Goal: Task Accomplishment & Management: Use online tool/utility

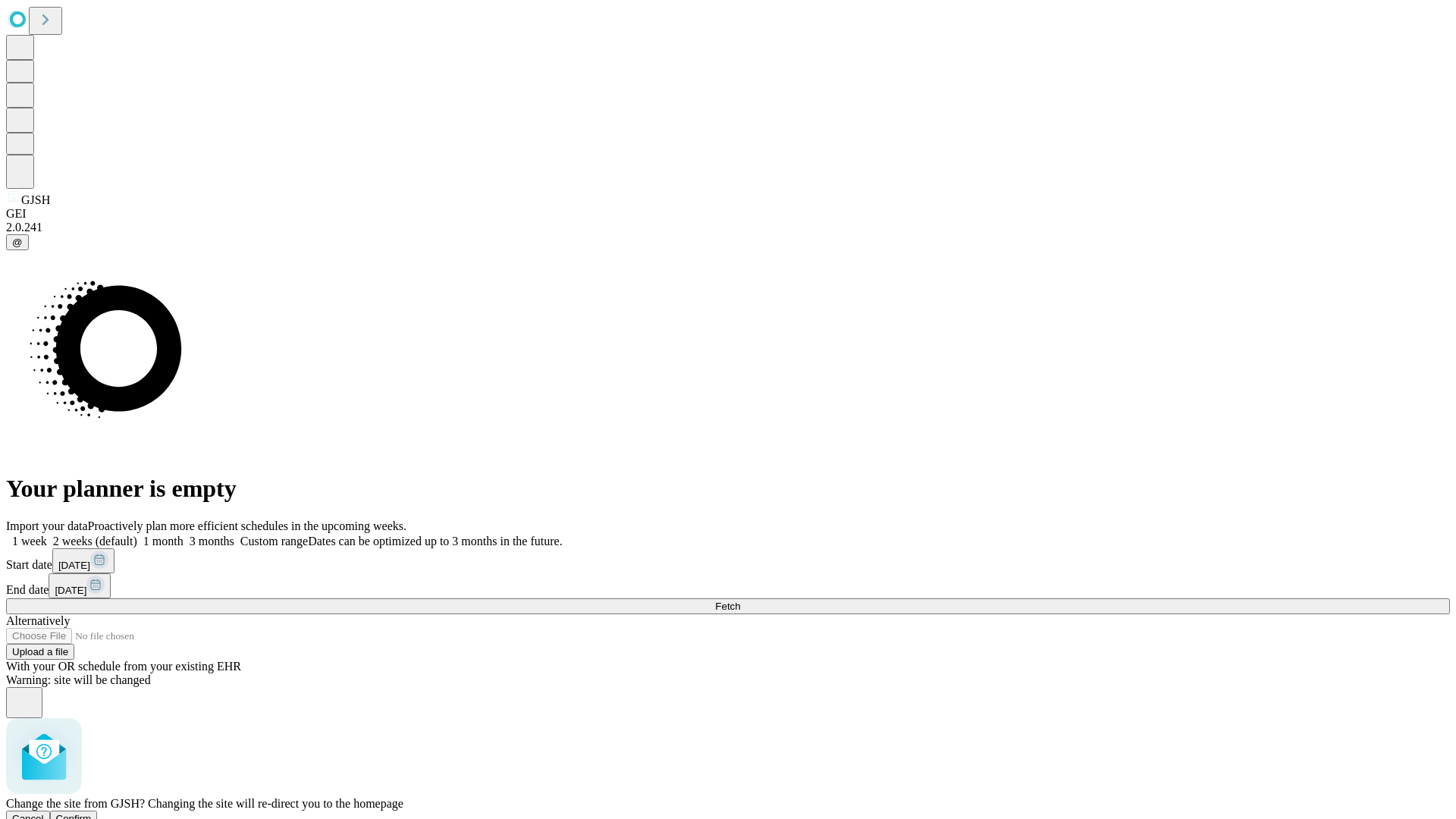
click at [91, 813] on span "Confirm" at bounding box center [73, 818] width 35 height 12
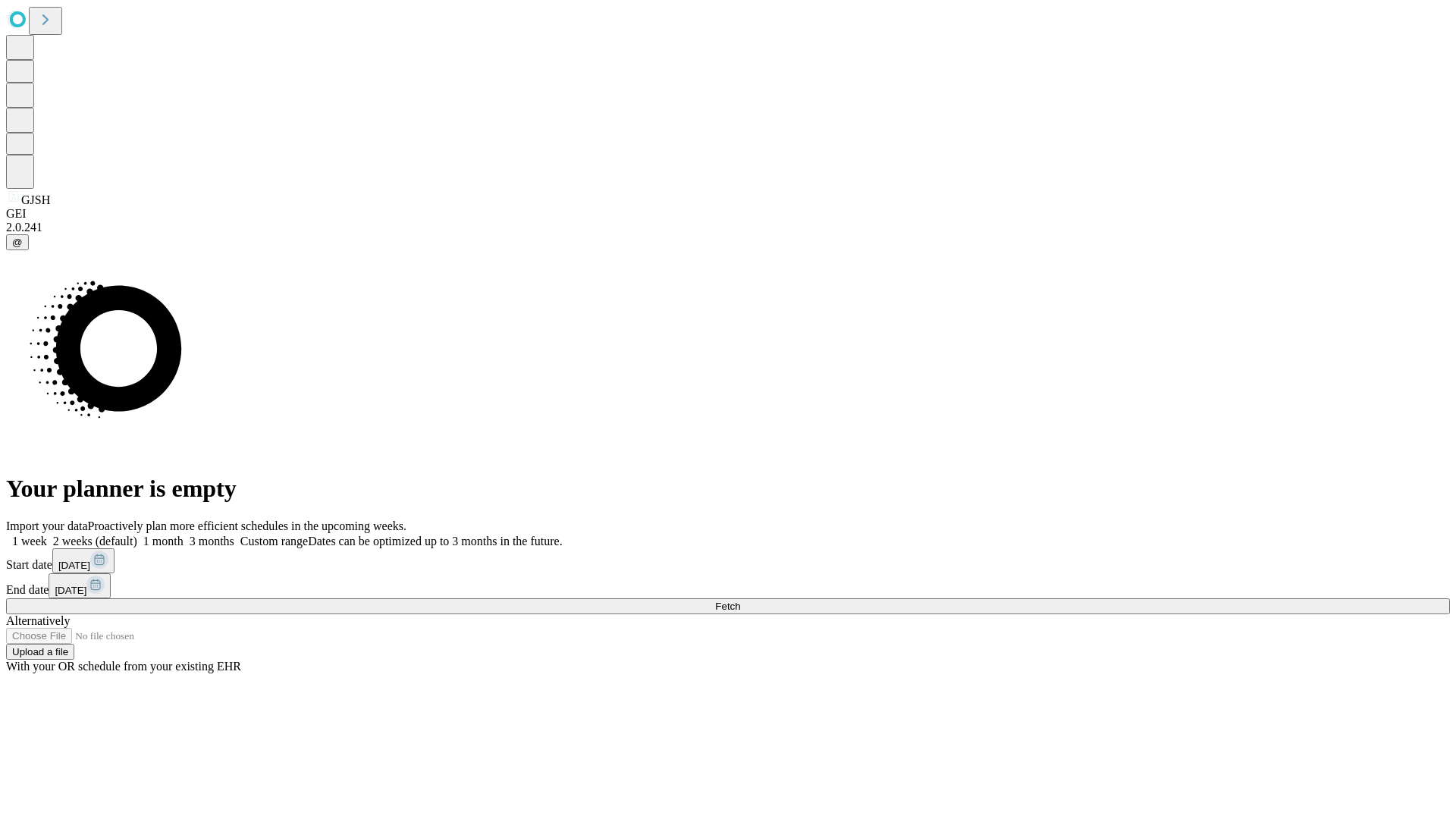
click at [184, 535] on label "1 month" at bounding box center [160, 541] width 46 height 13
click at [741, 600] on span "Fetch" at bounding box center [728, 605] width 25 height 12
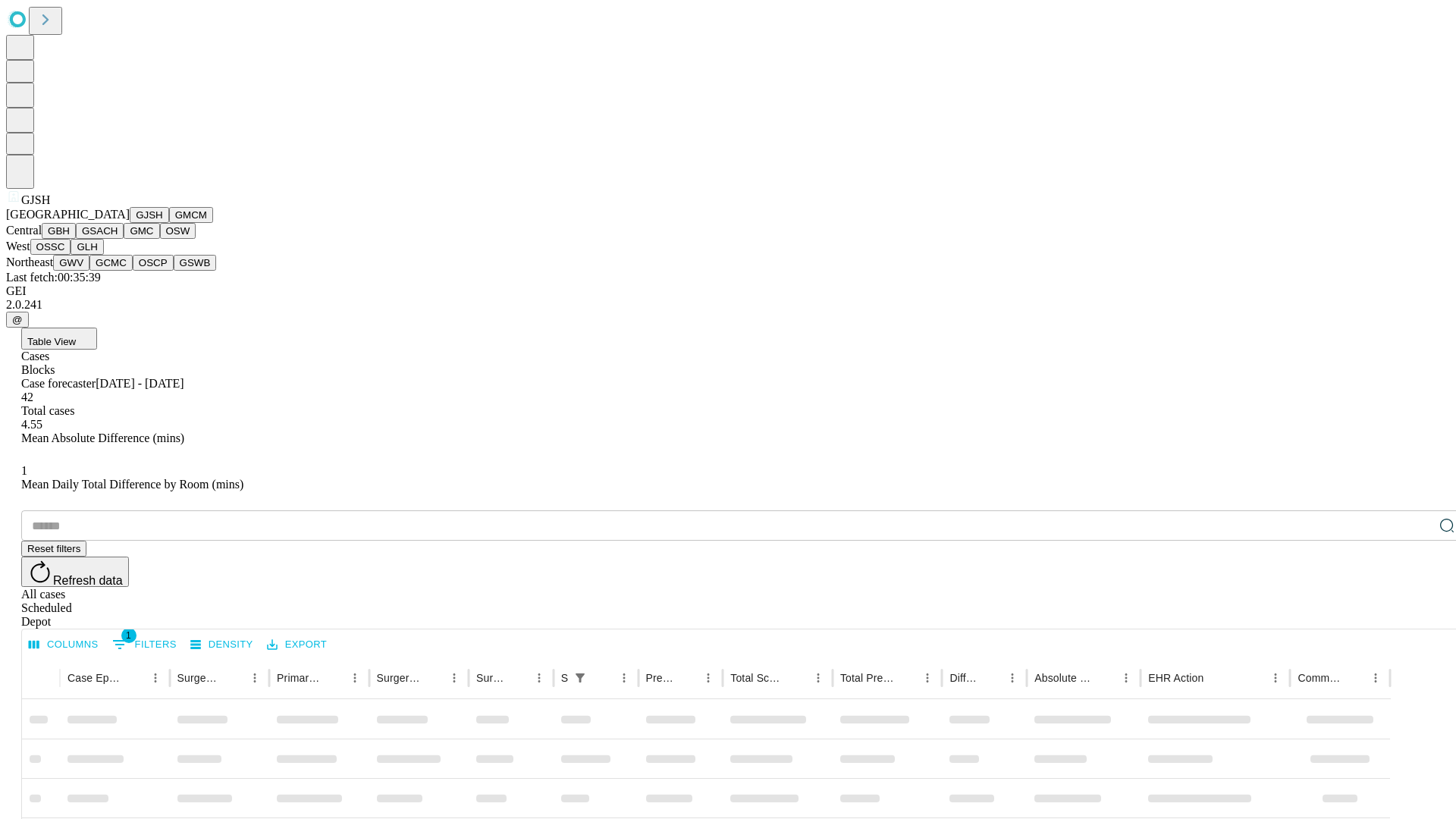
click at [169, 223] on button "GMCM" at bounding box center [191, 215] width 44 height 16
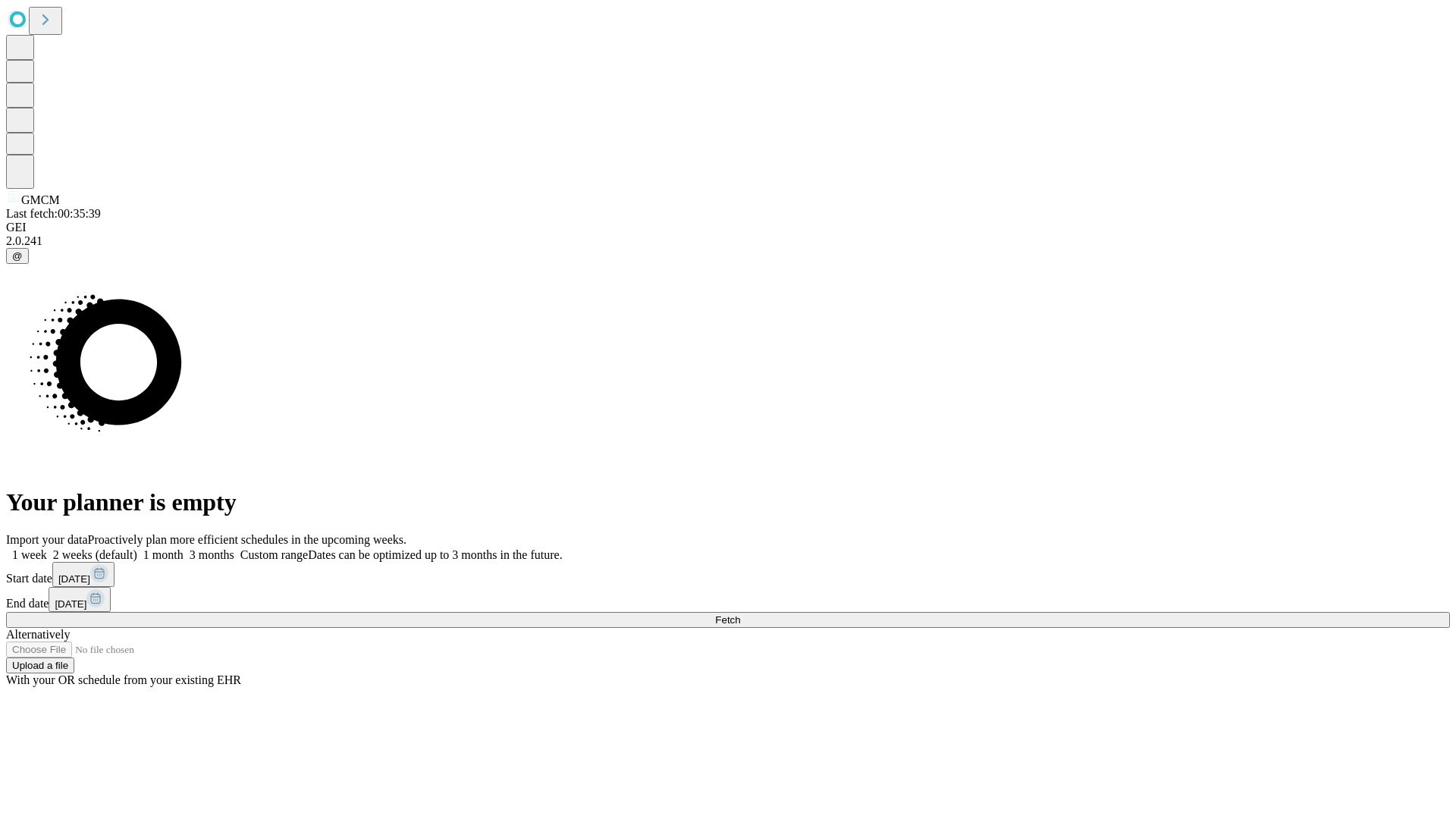
click at [184, 548] on label "1 month" at bounding box center [160, 555] width 46 height 13
click at [741, 614] on span "Fetch" at bounding box center [728, 620] width 25 height 12
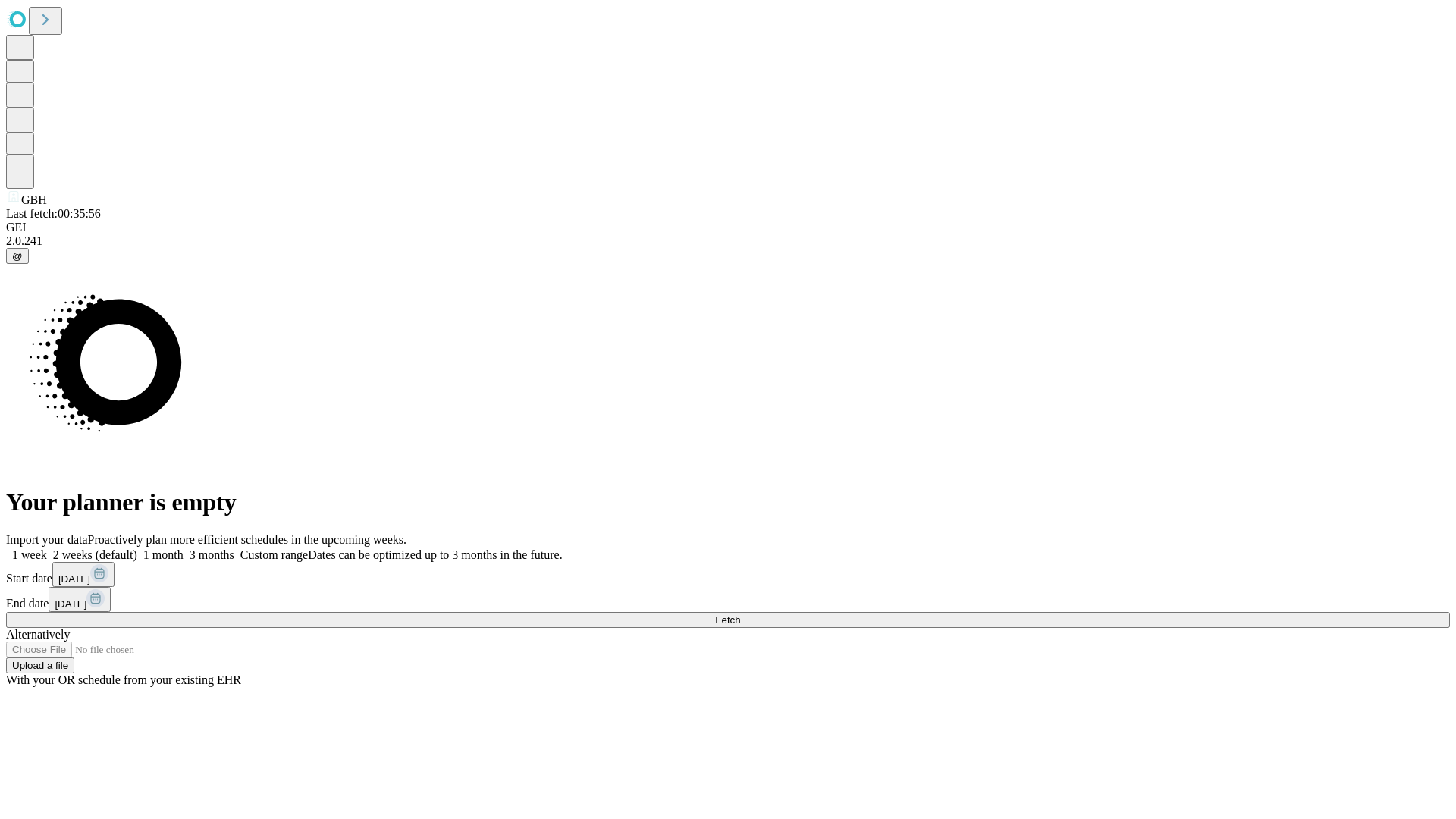
click at [184, 548] on label "1 month" at bounding box center [160, 555] width 46 height 13
click at [741, 614] on span "Fetch" at bounding box center [728, 620] width 25 height 12
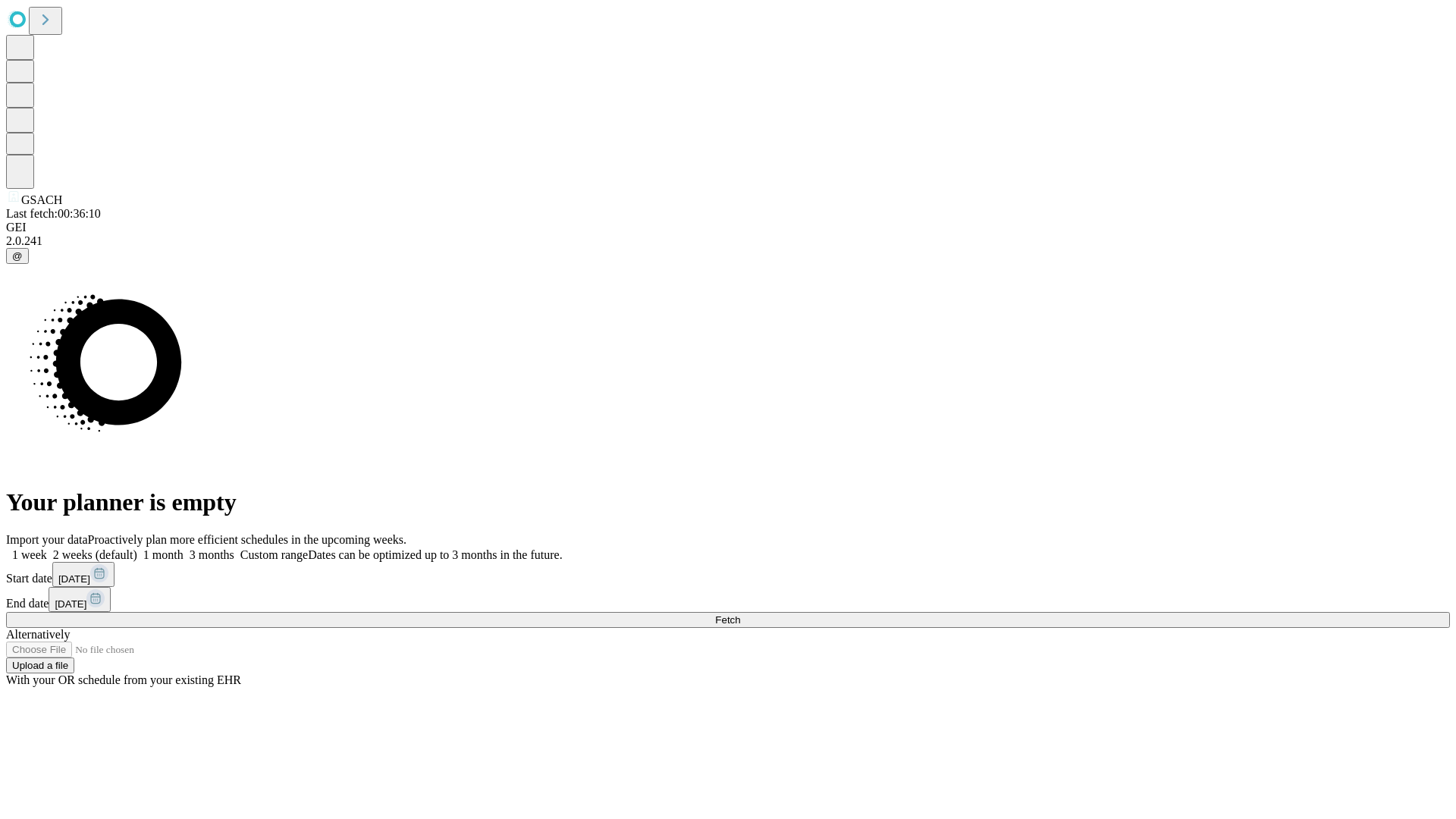
click at [184, 548] on label "1 month" at bounding box center [160, 555] width 46 height 13
click at [741, 614] on span "Fetch" at bounding box center [728, 620] width 25 height 12
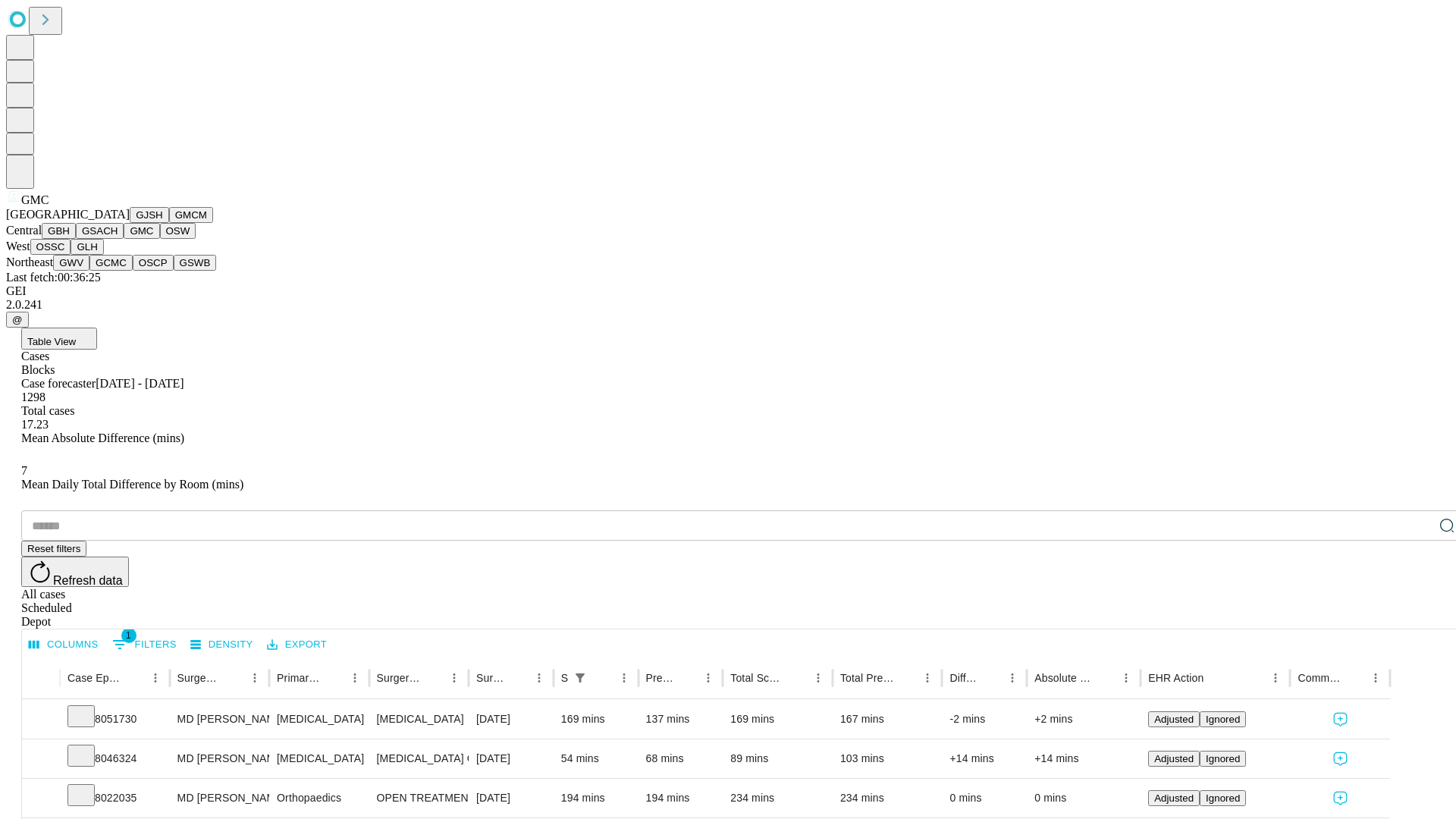
click at [160, 239] on button "OSW" at bounding box center [178, 231] width 36 height 16
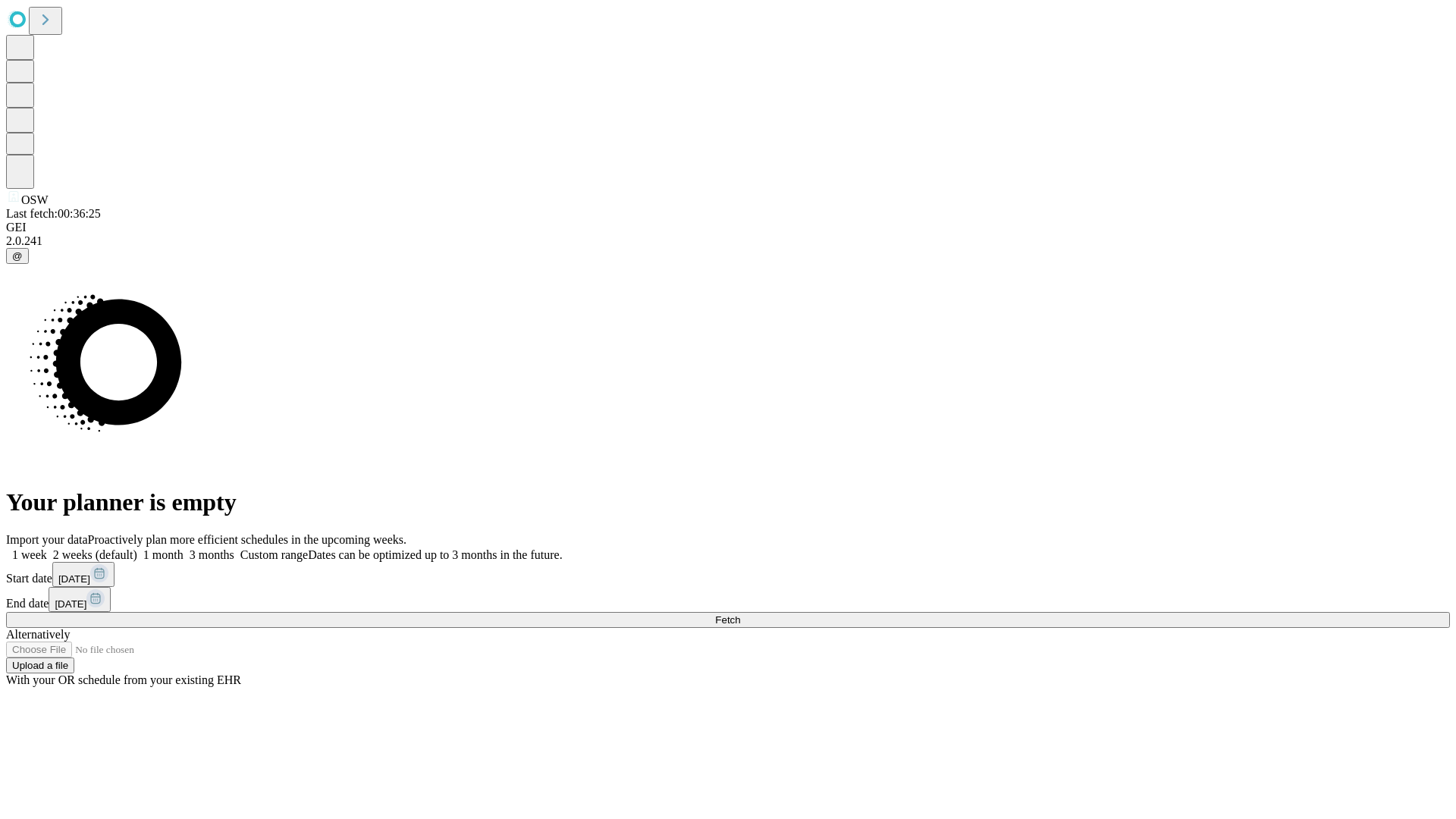
click at [184, 548] on label "1 month" at bounding box center [160, 555] width 46 height 13
click at [741, 614] on span "Fetch" at bounding box center [728, 620] width 25 height 12
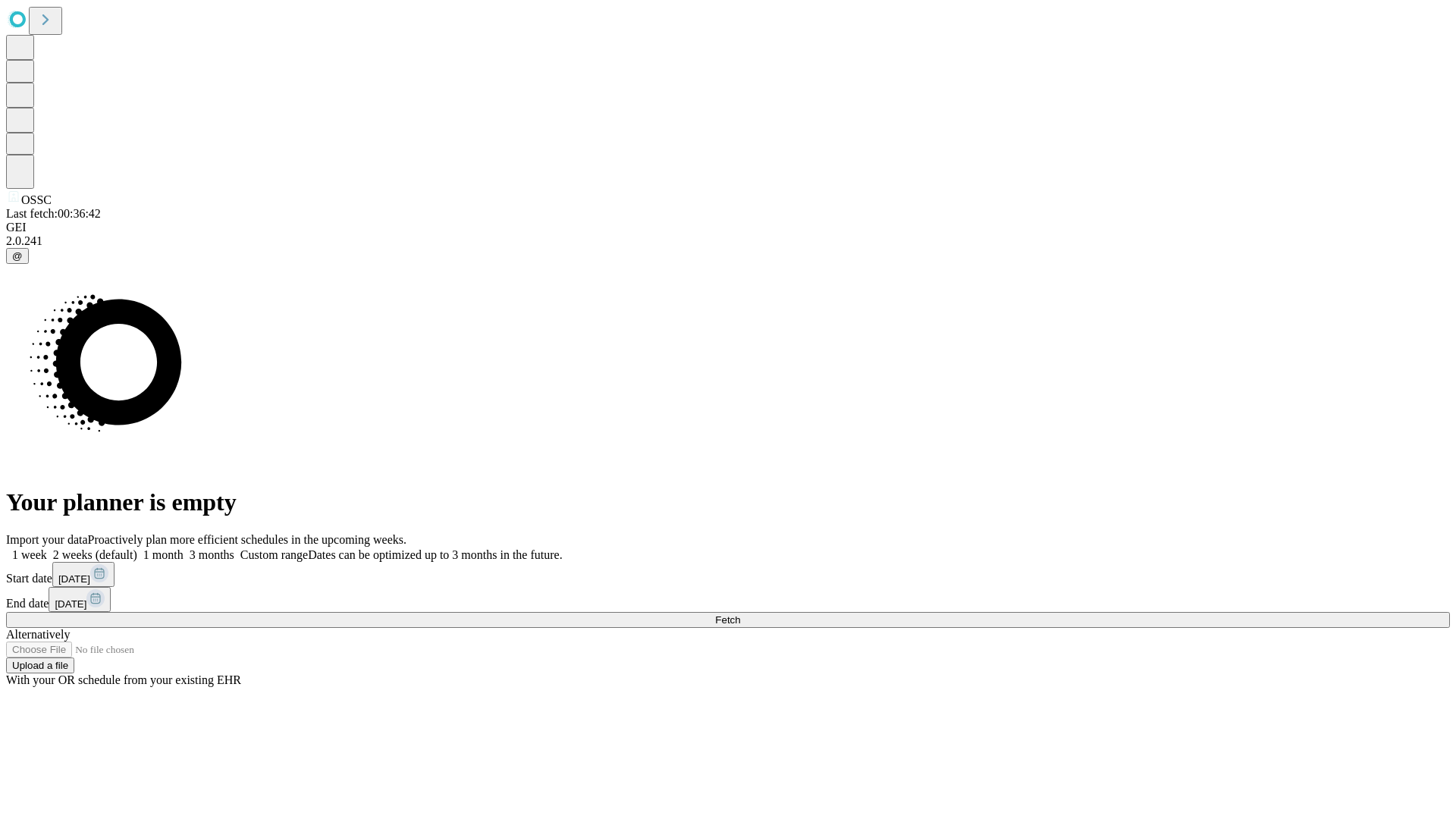
click at [184, 548] on label "1 month" at bounding box center [160, 555] width 46 height 13
click at [741, 614] on span "Fetch" at bounding box center [728, 620] width 25 height 12
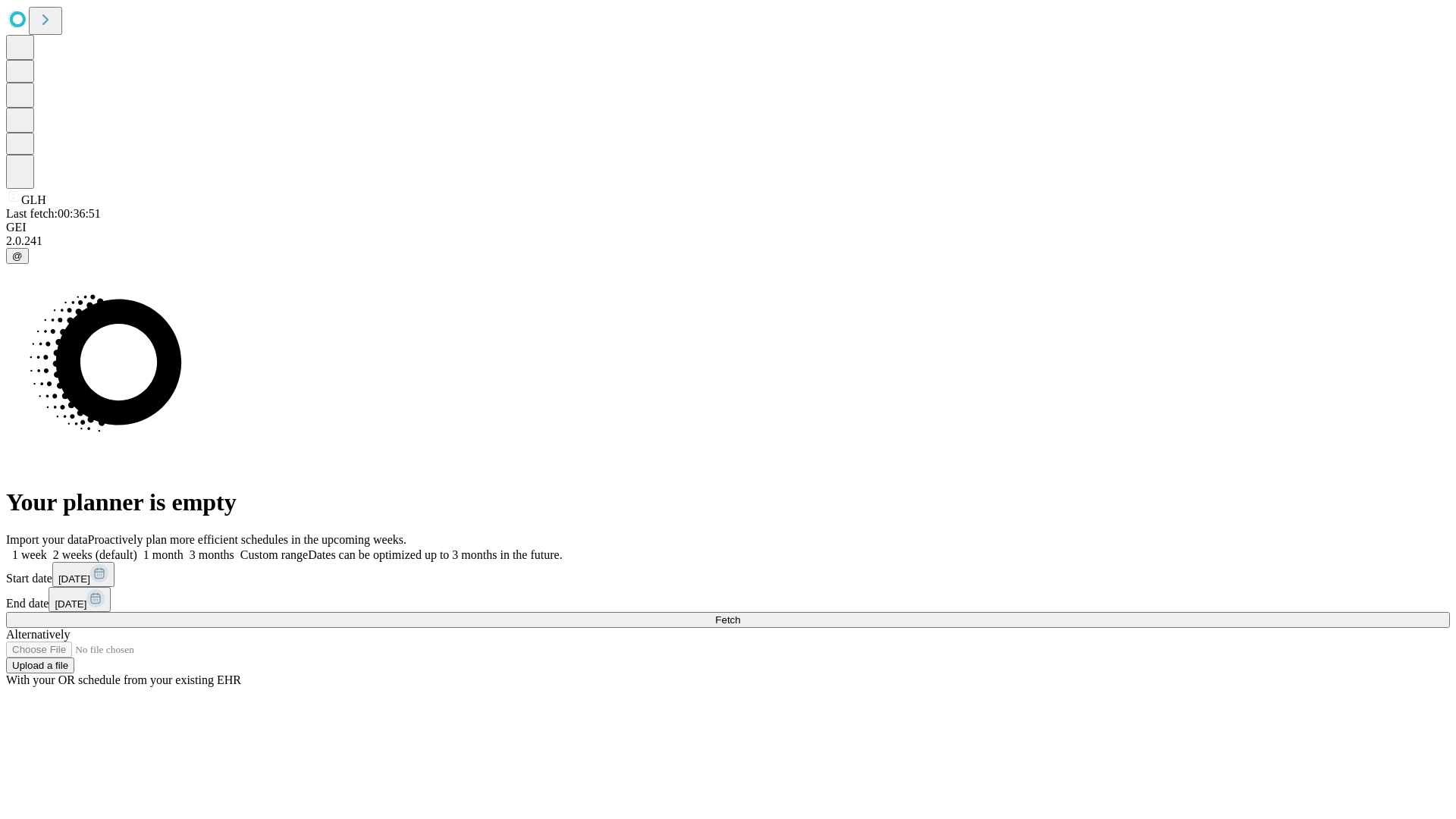
click at [184, 548] on label "1 month" at bounding box center [160, 555] width 46 height 13
click at [741, 614] on span "Fetch" at bounding box center [728, 620] width 25 height 12
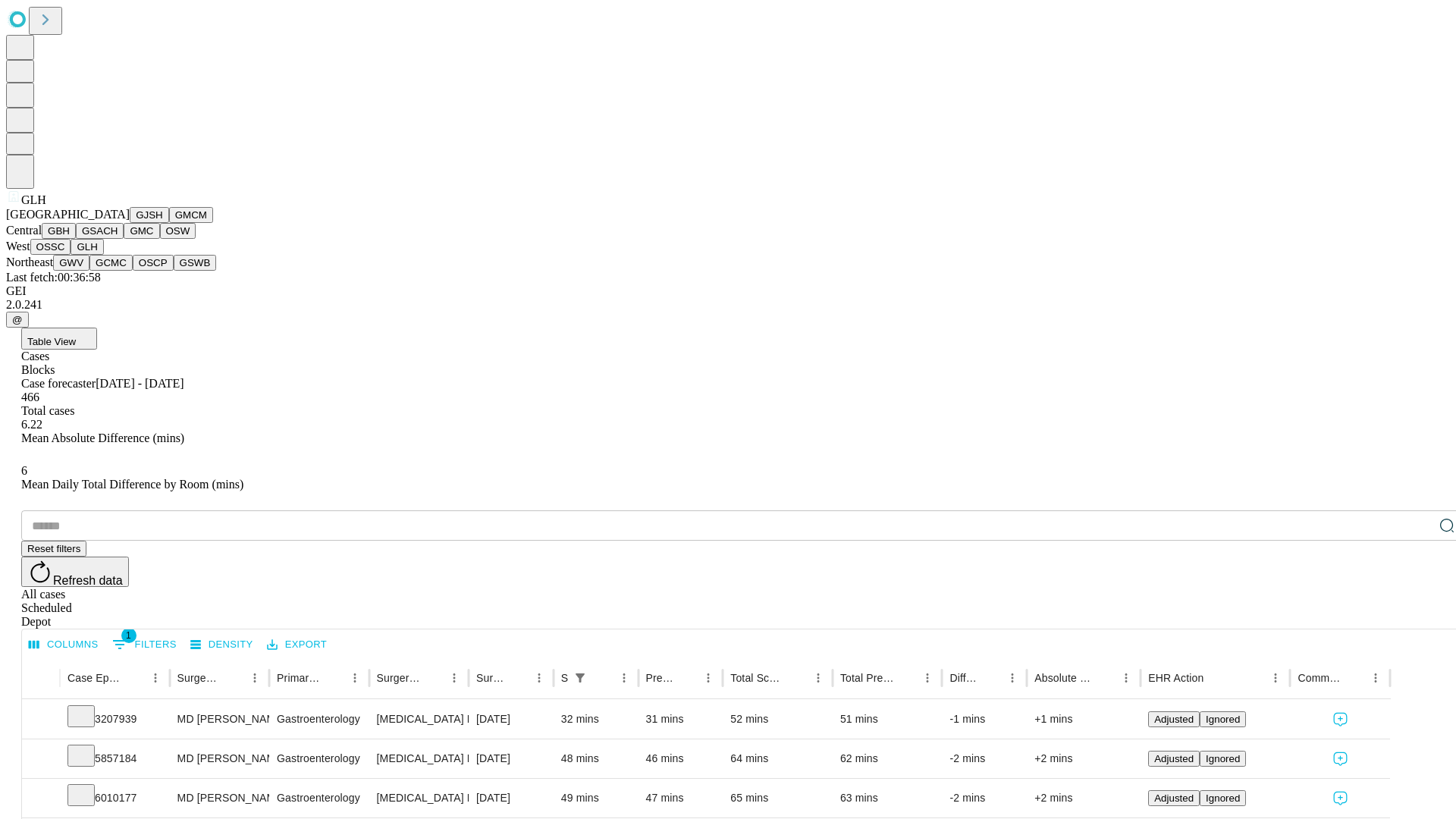
click at [90, 271] on button "GWV" at bounding box center [72, 262] width 36 height 16
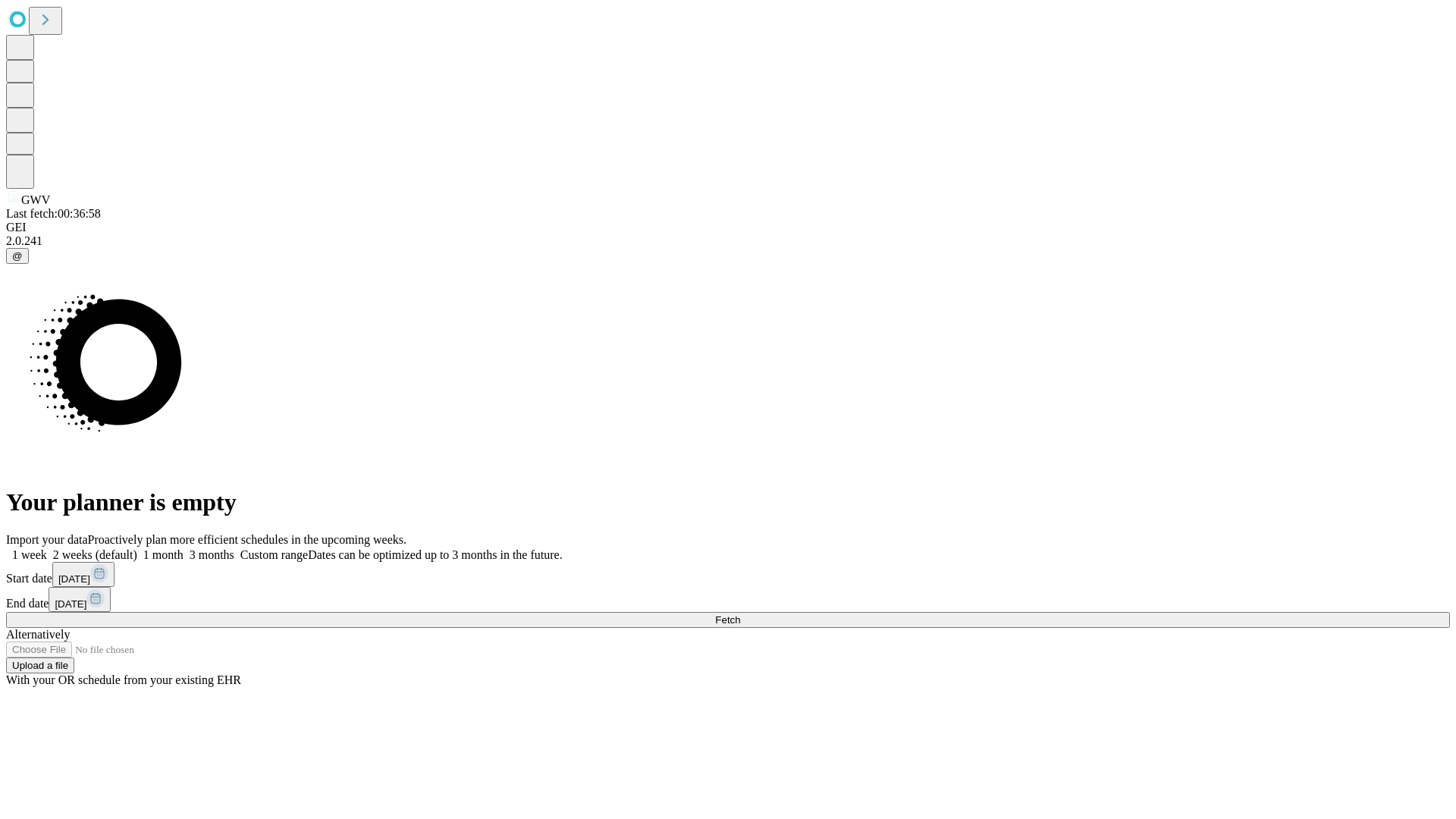
click at [184, 548] on label "1 month" at bounding box center [160, 555] width 46 height 13
click at [741, 614] on span "Fetch" at bounding box center [728, 620] width 25 height 12
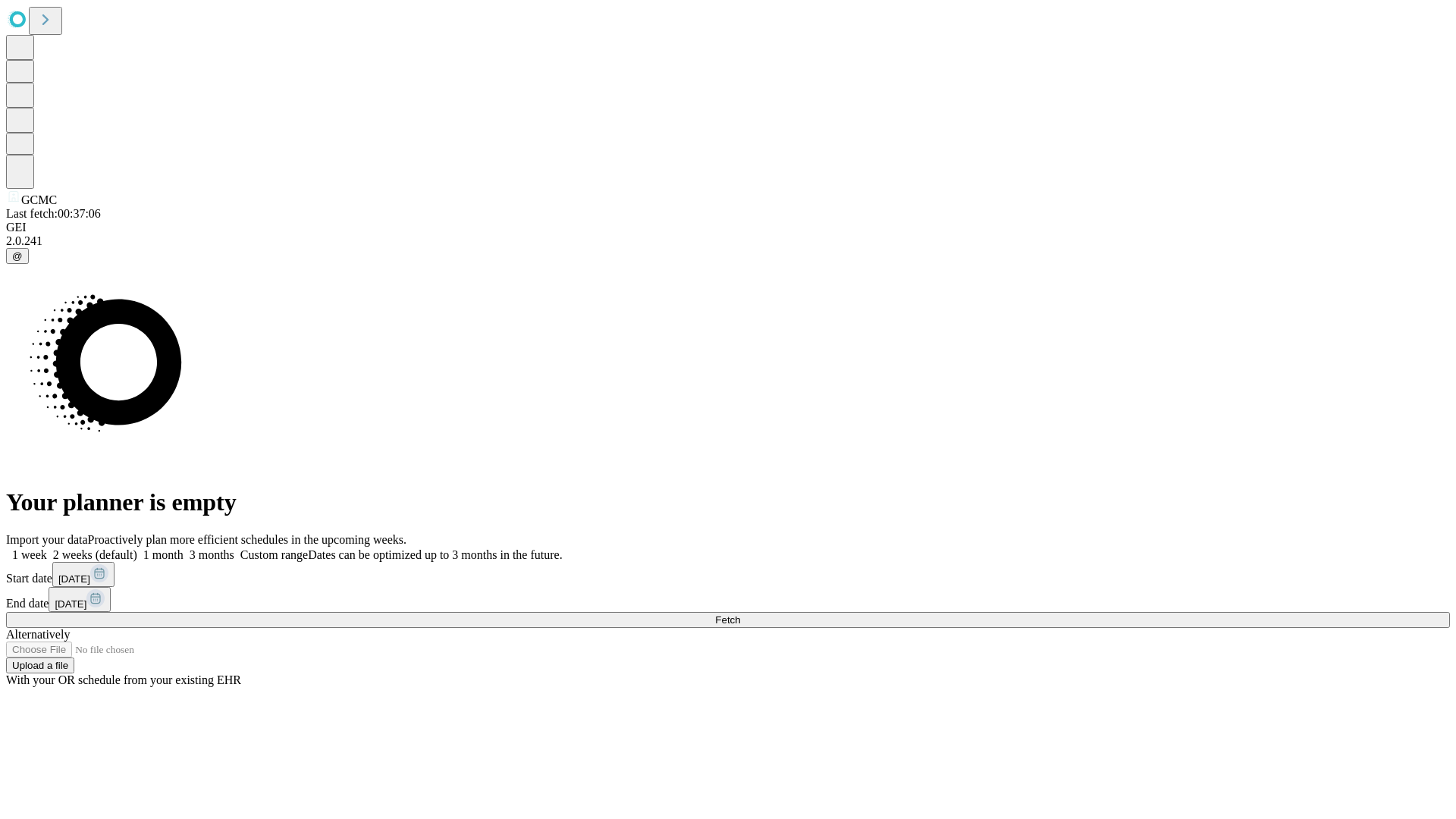
click at [184, 548] on label "1 month" at bounding box center [160, 555] width 46 height 13
click at [741, 614] on span "Fetch" at bounding box center [728, 620] width 25 height 12
click at [184, 548] on label "1 month" at bounding box center [160, 555] width 46 height 13
click at [741, 614] on span "Fetch" at bounding box center [728, 620] width 25 height 12
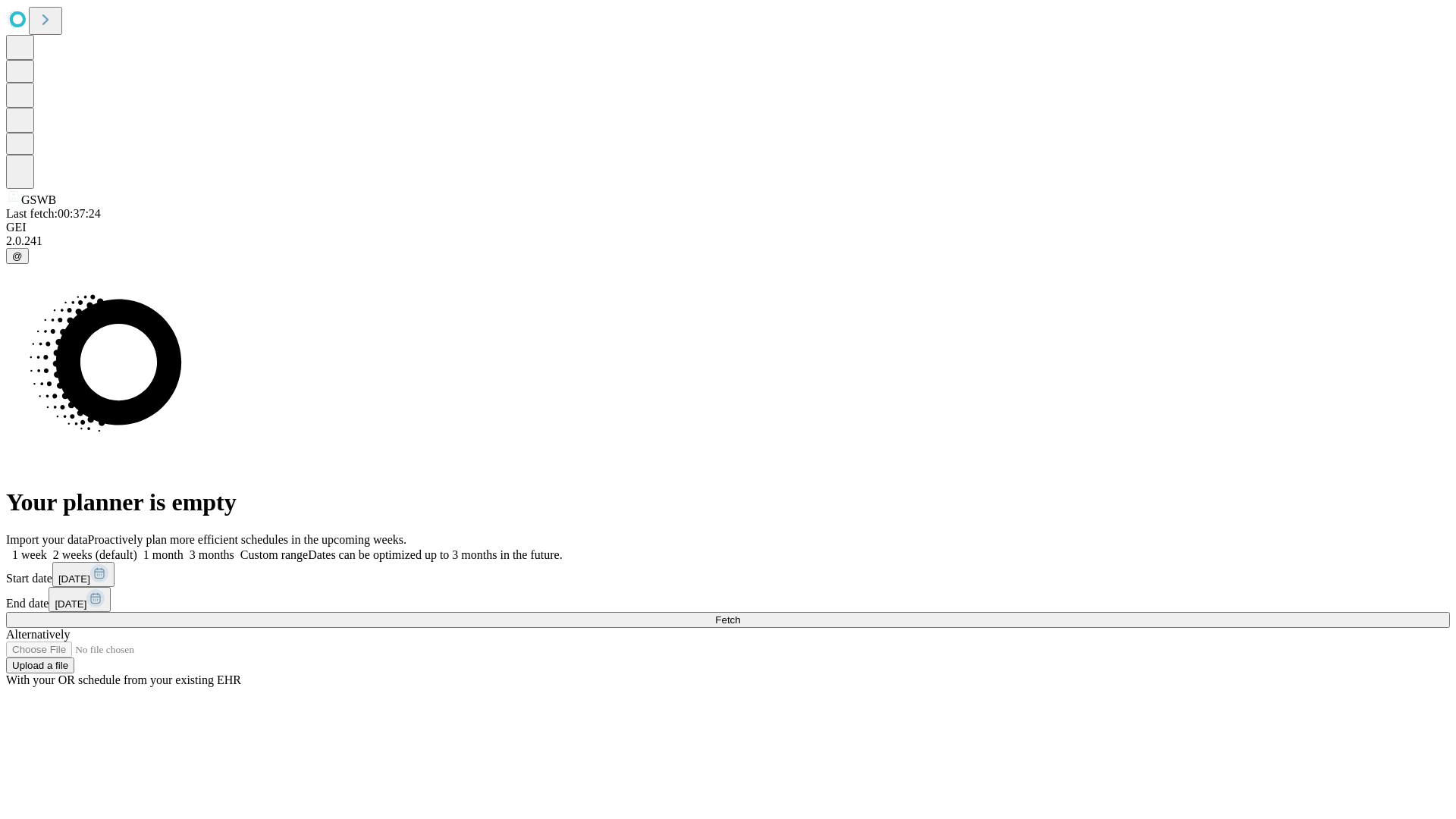
click at [184, 548] on label "1 month" at bounding box center [160, 555] width 46 height 13
click at [741, 614] on span "Fetch" at bounding box center [728, 620] width 25 height 12
